Goal: Task Accomplishment & Management: Manage account settings

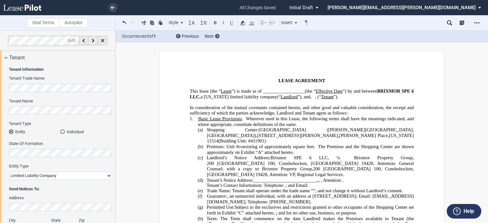
select select "early termination"
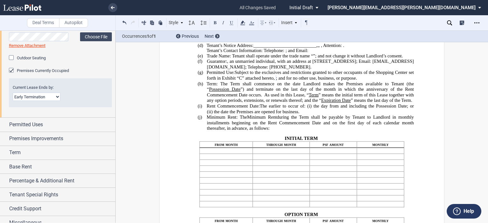
click at [271, 81] on p "(g) Permitted Use: Subject to the exclusives and restrictions granted to other …" at bounding box center [310, 75] width 207 height 11
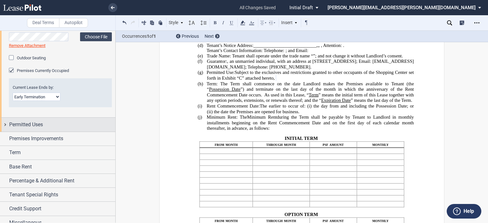
click at [42, 127] on span "Permitted Uses" at bounding box center [26, 125] width 34 height 8
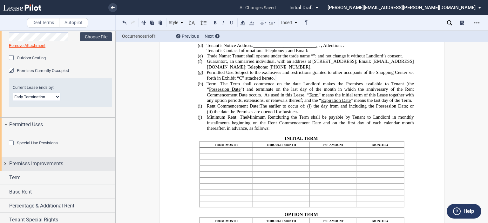
click at [28, 168] on span "Premises Improvements" at bounding box center [36, 164] width 54 height 8
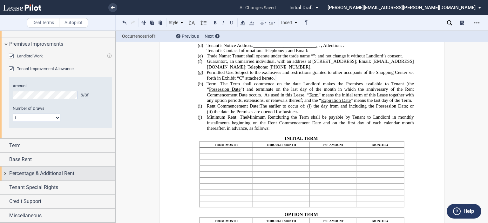
scroll to position [475, 0]
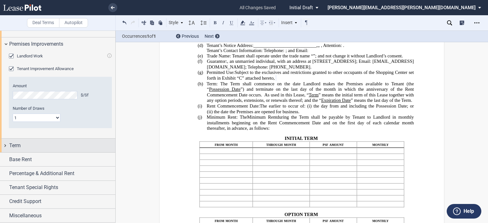
click at [64, 150] on div "Term" at bounding box center [62, 146] width 106 height 8
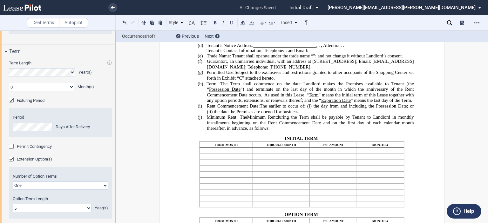
scroll to position [566, 0]
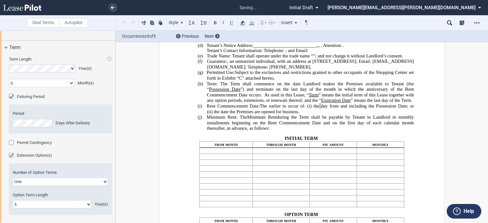
drag, startPoint x: 113, startPoint y: 167, endPoint x: 112, endPoint y: 176, distance: 8.7
click at [110, 179] on div "Term Length Year(s) 0 1 2 3 4 5 6 7 8 9 10 11 Month(s) Extended Term Not Applic…" at bounding box center [57, 139] width 115 height 171
drag, startPoint x: 113, startPoint y: 172, endPoint x: 112, endPoint y: 182, distance: 10.2
click at [112, 183] on div "Term Length Year(s) 0 1 2 3 4 5 6 7 8 9 10 11 Month(s) Extended Term Not Applic…" at bounding box center [57, 139] width 115 height 171
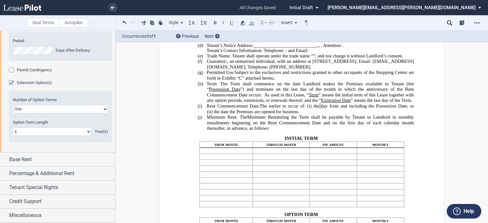
scroll to position [673, 0]
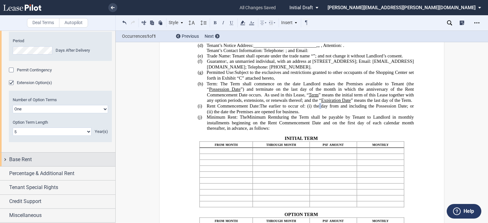
click at [43, 163] on div "Base Rent" at bounding box center [57, 160] width 115 height 14
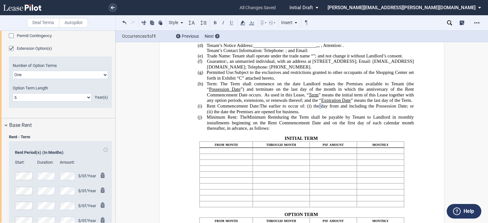
drag, startPoint x: 113, startPoint y: 152, endPoint x: 112, endPoint y: 124, distance: 27.6
click at [112, 118] on div "Term Length Year(s) 0 1 2 3 4 5 6 7 8 9 10 11 Month(s) Extended Term Not Applic…" at bounding box center [57, 32] width 115 height 171
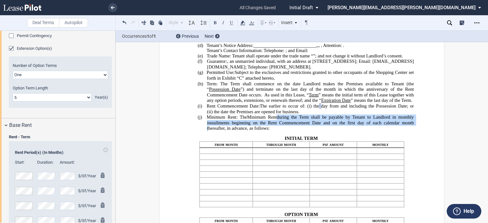
drag, startPoint x: 115, startPoint y: 146, endPoint x: 113, endPoint y: 133, distance: 12.9
click at [113, 129] on div "Deal Terms Autopilot Style 1. Section (a) Subsection (1) Subsection 1 (i) Subse…" at bounding box center [244, 126] width 488 height 193
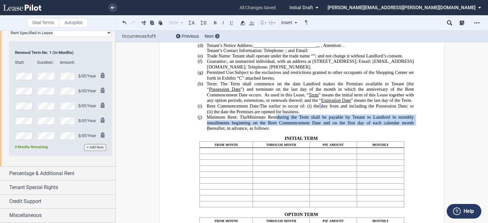
scroll to position [1027, 0]
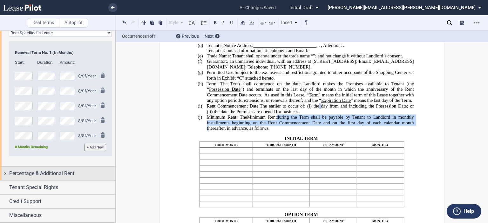
click at [70, 174] on span "Percentage & Additional Rent" at bounding box center [41, 174] width 65 height 8
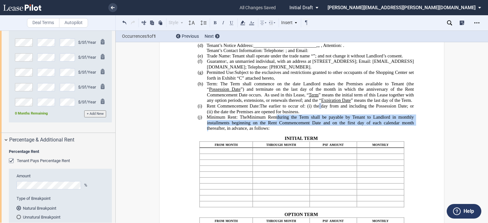
click at [11, 165] on div "Tenant Pays Percentage Rent" at bounding box center [12, 161] width 6 height 6
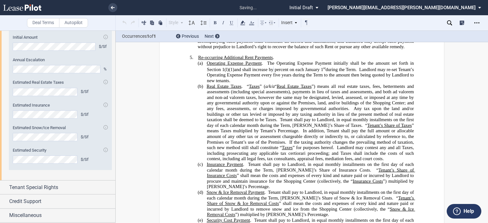
scroll to position [1232, 0]
click at [75, 191] on div "Tenant Special Rights" at bounding box center [62, 188] width 106 height 8
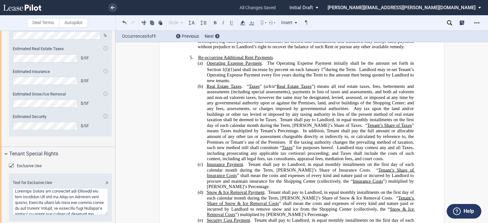
click at [111, 206] on div "Exclusive Use Text for Exclusive Use" at bounding box center [57, 196] width 115 height 71
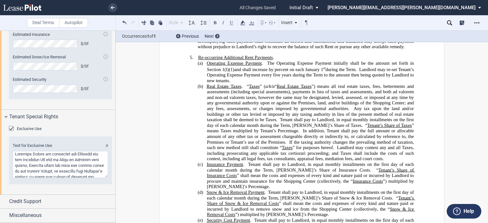
scroll to position [1303, 0]
click at [65, 197] on div "Credit Support" at bounding box center [57, 202] width 115 height 14
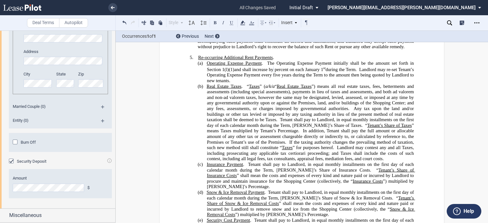
scroll to position [1518, 0]
click at [14, 146] on div "Burn Off" at bounding box center [16, 143] width 6 height 6
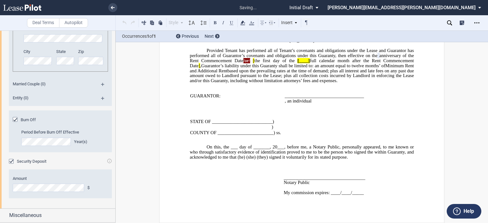
scroll to position [1568, 0]
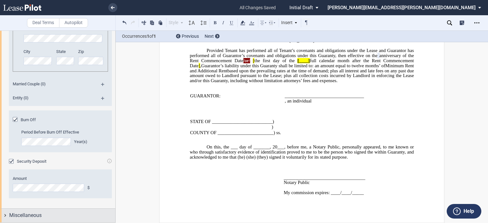
click at [36, 210] on div "Miscellaneous" at bounding box center [57, 216] width 115 height 14
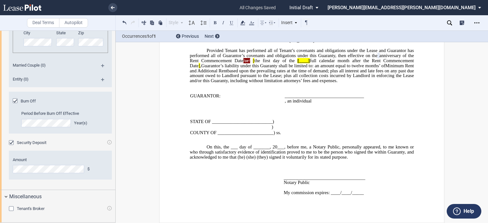
scroll to position [1587, 0]
click at [12, 209] on div "Tenant's Broker" at bounding box center [12, 209] width 6 height 6
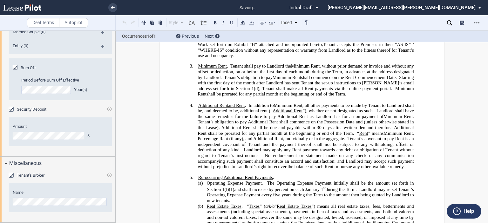
scroll to position [437, 0]
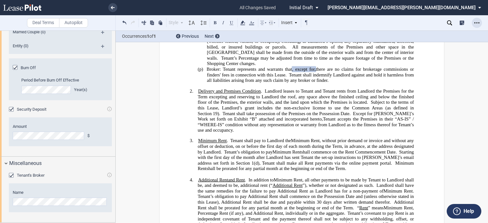
click at [476, 24] on icon "Open Lease options menu" at bounding box center [476, 22] width 5 height 5
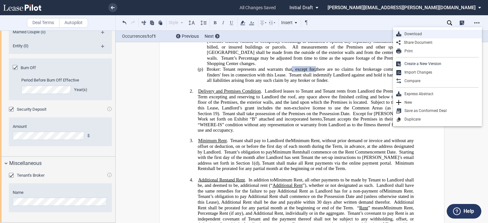
click at [414, 34] on div "Download" at bounding box center [439, 33] width 77 height 5
